Goal: Task Accomplishment & Management: Use online tool/utility

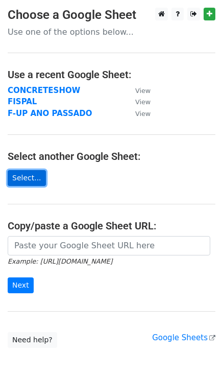
click at [27, 171] on link "Select..." at bounding box center [27, 178] width 38 height 16
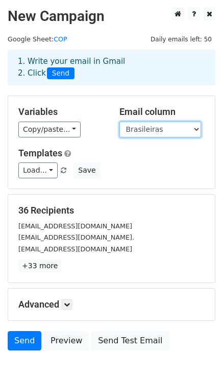
click at [168, 132] on select "Brasileiras Estrangeiras" at bounding box center [161, 130] width 82 height 16
drag, startPoint x: 168, startPoint y: 132, endPoint x: 160, endPoint y: 132, distance: 7.7
click at [168, 132] on select "Brasileiras Estrangeiras" at bounding box center [161, 130] width 82 height 16
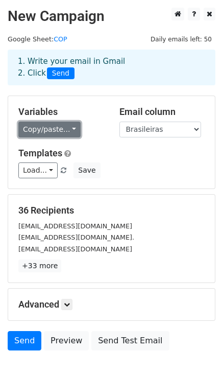
click at [65, 132] on link "Copy/paste..." at bounding box center [49, 130] width 62 height 16
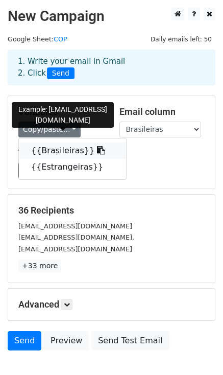
click at [66, 151] on link "{{Brasileiras}}" at bounding box center [72, 151] width 107 height 16
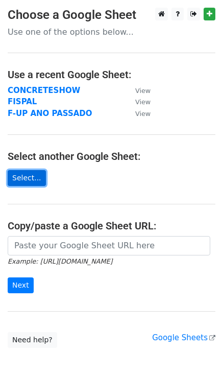
click at [26, 182] on link "Select..." at bounding box center [27, 178] width 38 height 16
